Goal: Task Accomplishment & Management: Manage account settings

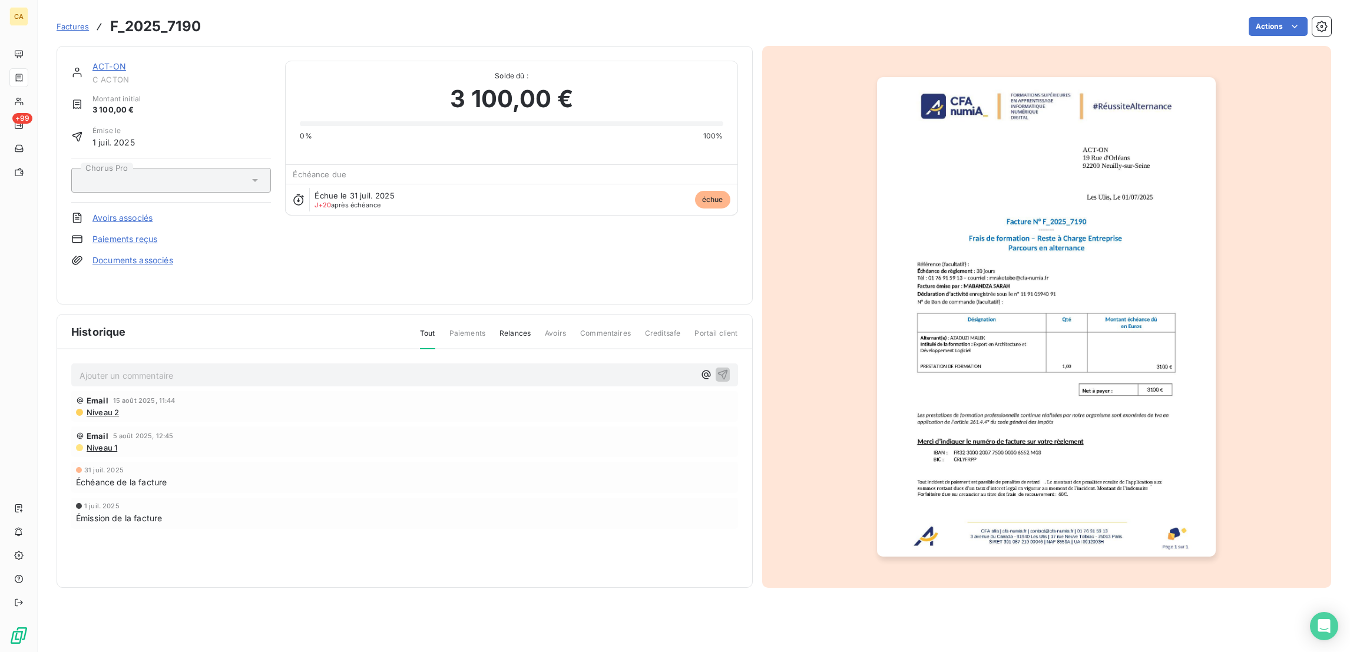
click at [216, 368] on p "Ajouter un commentaire ﻿" at bounding box center [386, 375] width 615 height 15
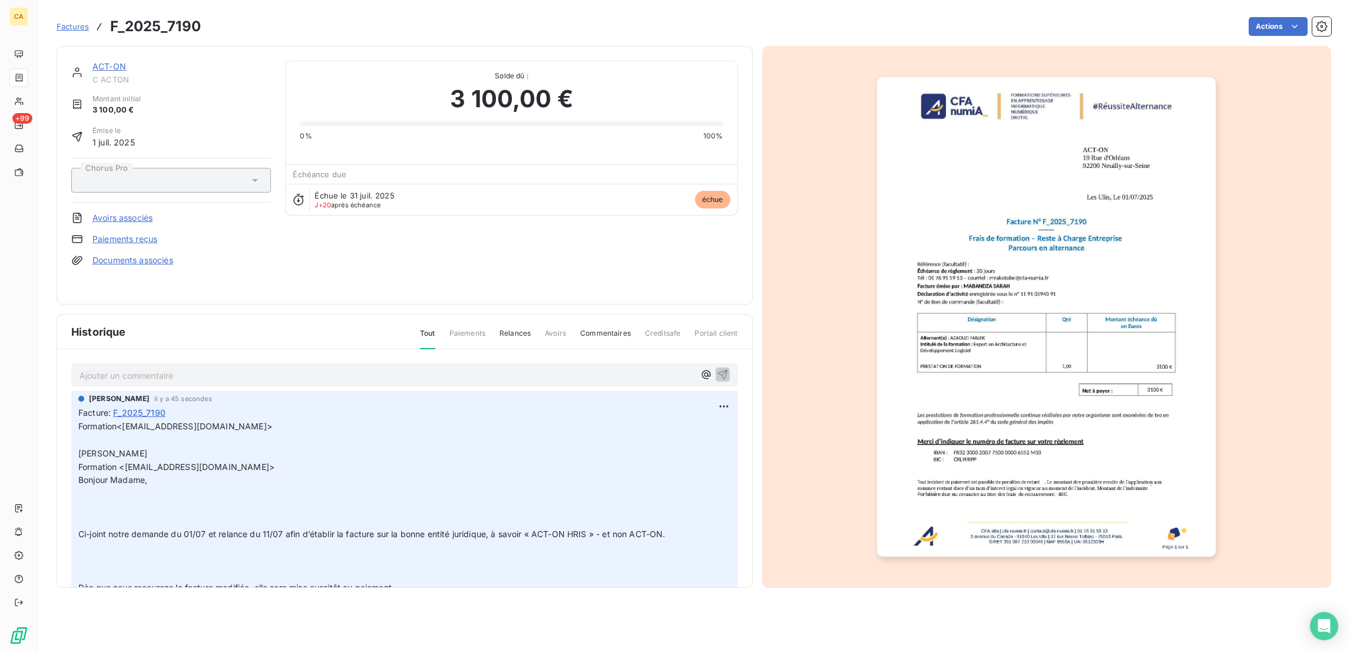
click at [92, 61] on link "ACT-ON" at bounding box center [109, 66] width 34 height 10
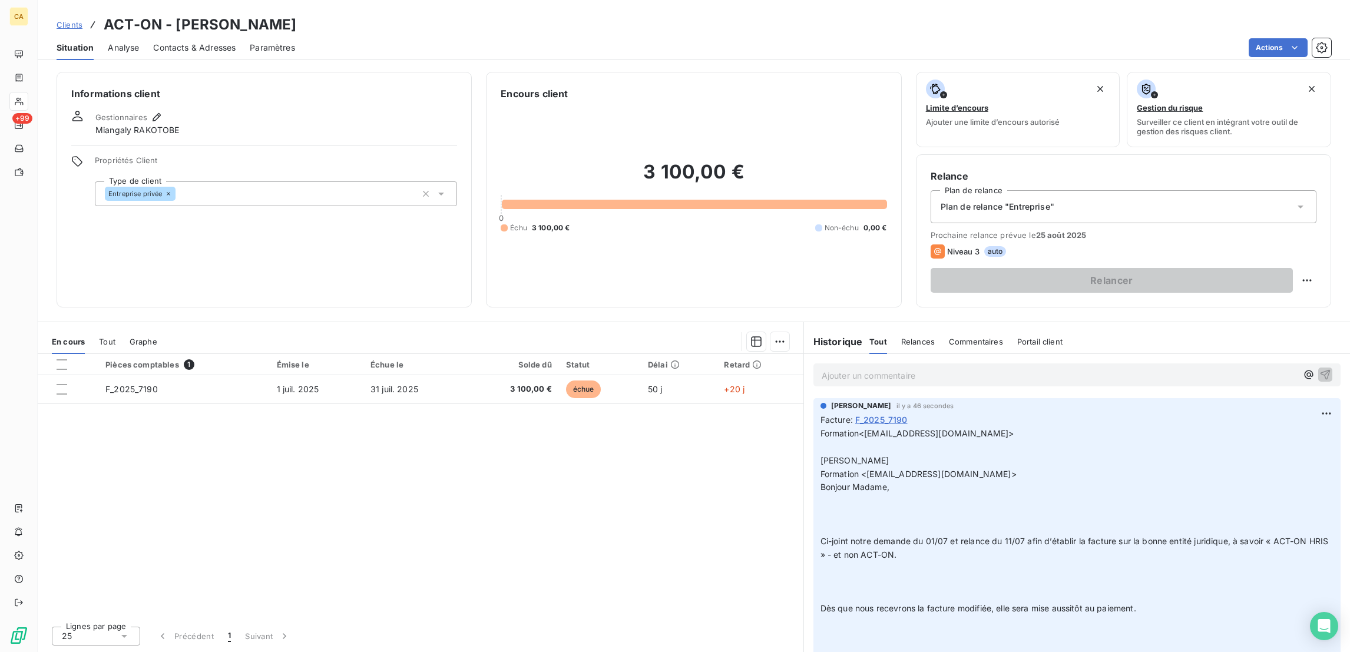
click at [1327, 234] on div "Relance Plan de relance Plan de relance "Entreprise" Prochaine relance prévue l…" at bounding box center [1123, 230] width 415 height 153
drag, startPoint x: 1327, startPoint y: 234, endPoint x: 1319, endPoint y: 233, distance: 7.7
click at [1323, 234] on div "Relance Plan de relance Plan de relance "Entreprise" Prochaine relance prévue l…" at bounding box center [1123, 230] width 415 height 153
click at [1319, 233] on html "CA +99 Clients ACT-ON - [PERSON_NAME] Situation Analyse Contacts & Adresses Par…" at bounding box center [675, 326] width 1350 height 652
click at [1303, 252] on div "Replanifier cette action" at bounding box center [1270, 256] width 105 height 19
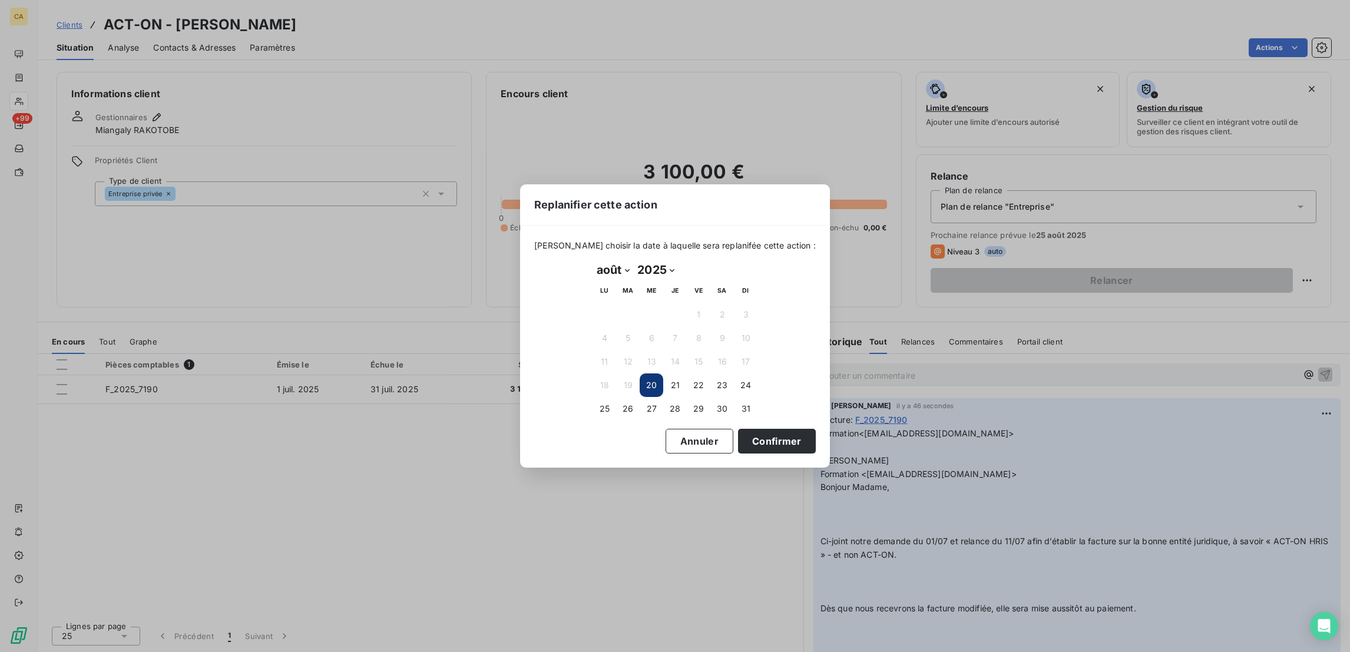
click at [599, 268] on select "janvier février mars avril mai juin juillet août septembre octobre novembre déc…" at bounding box center [612, 269] width 41 height 19
select select "8"
click at [592, 261] on select "janvier février mars avril mai juin juillet août septembre octobre novembre déc…" at bounding box center [612, 269] width 41 height 19
click at [648, 383] on button "24" at bounding box center [652, 385] width 24 height 24
click at [738, 435] on button "Confirmer" at bounding box center [777, 441] width 78 height 25
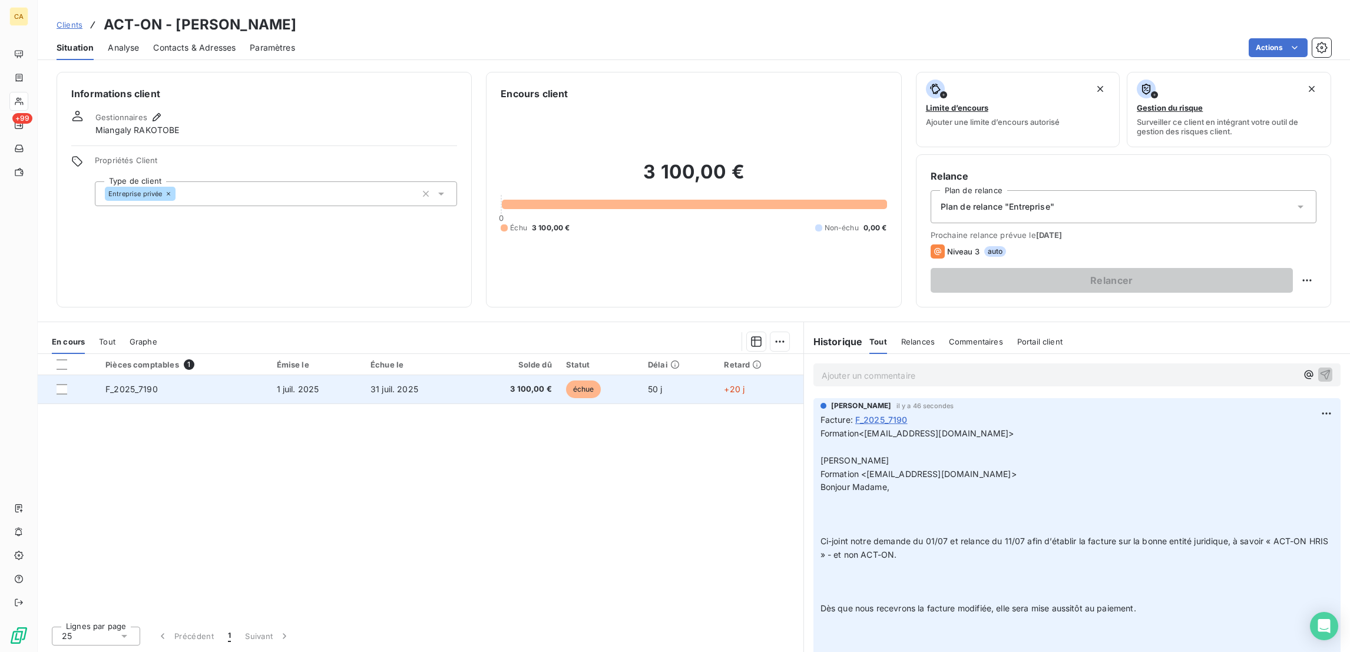
click at [395, 384] on span "31 juil. 2025" at bounding box center [394, 389] width 48 height 10
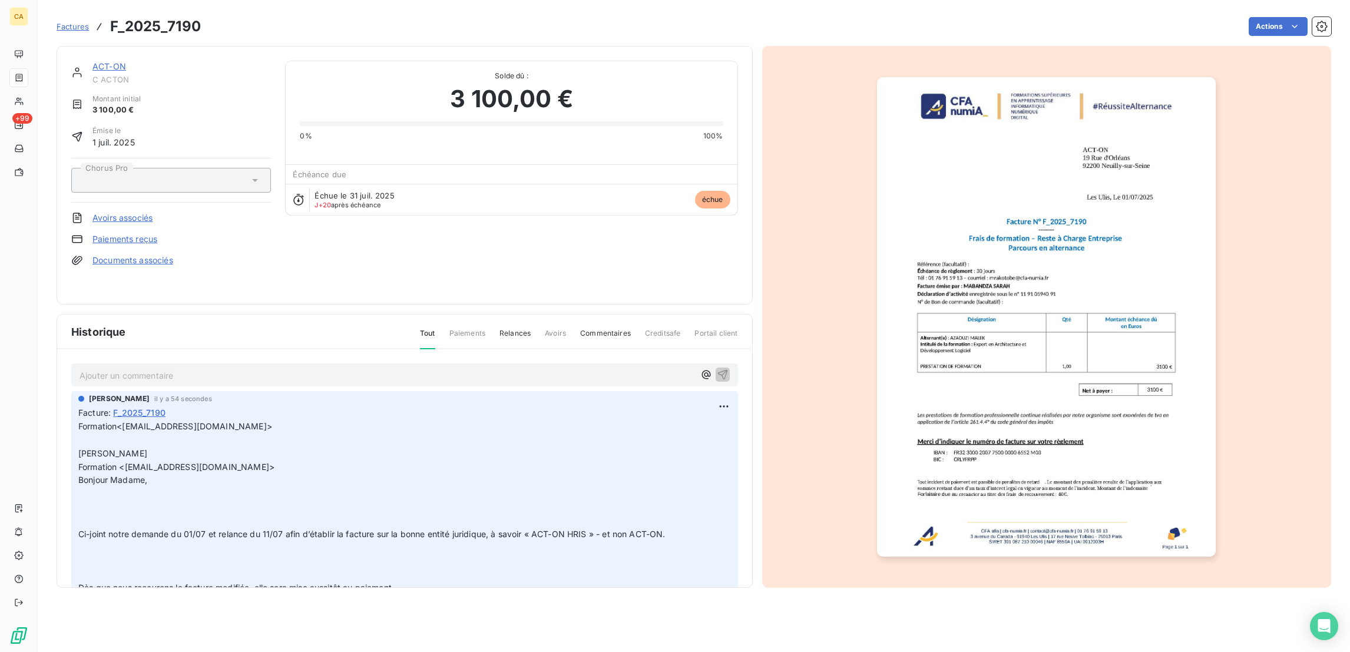
click at [273, 368] on p "Ajouter un commentaire ﻿" at bounding box center [386, 375] width 615 height 15
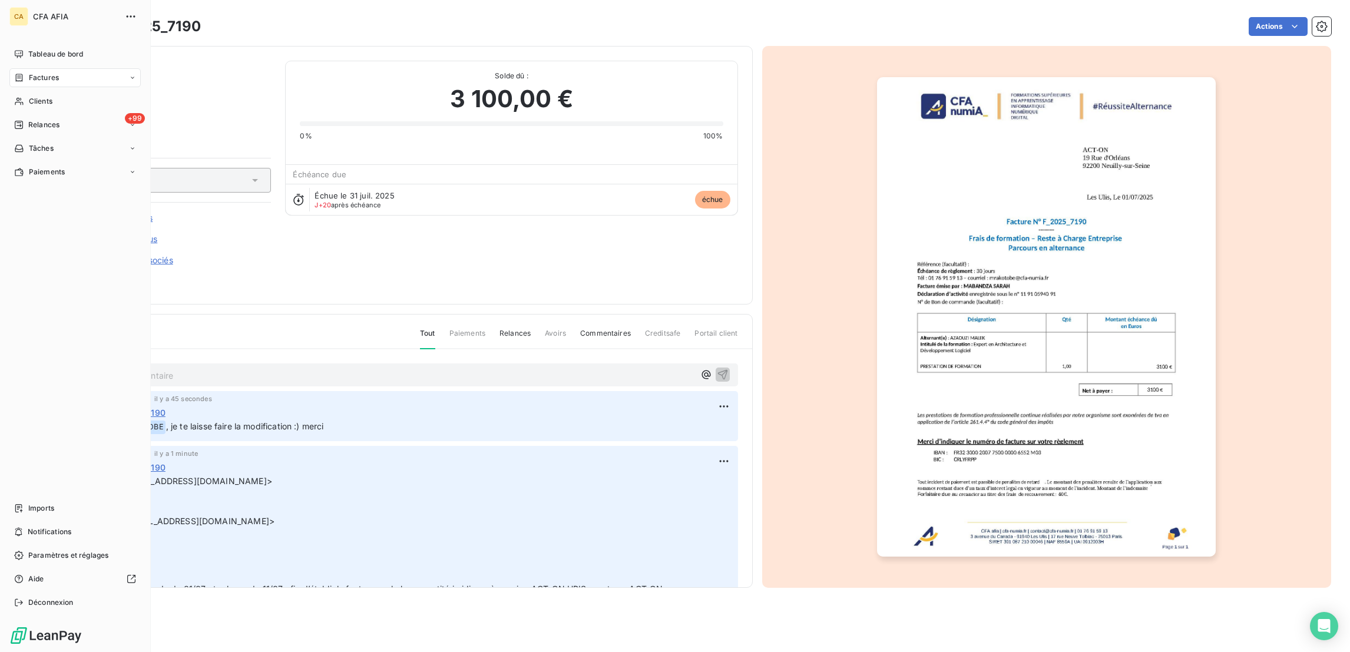
drag, startPoint x: 51, startPoint y: 46, endPoint x: 79, endPoint y: 35, distance: 30.2
click at [51, 49] on span "Tableau de bord" at bounding box center [55, 54] width 55 height 11
